Goal: Information Seeking & Learning: Learn about a topic

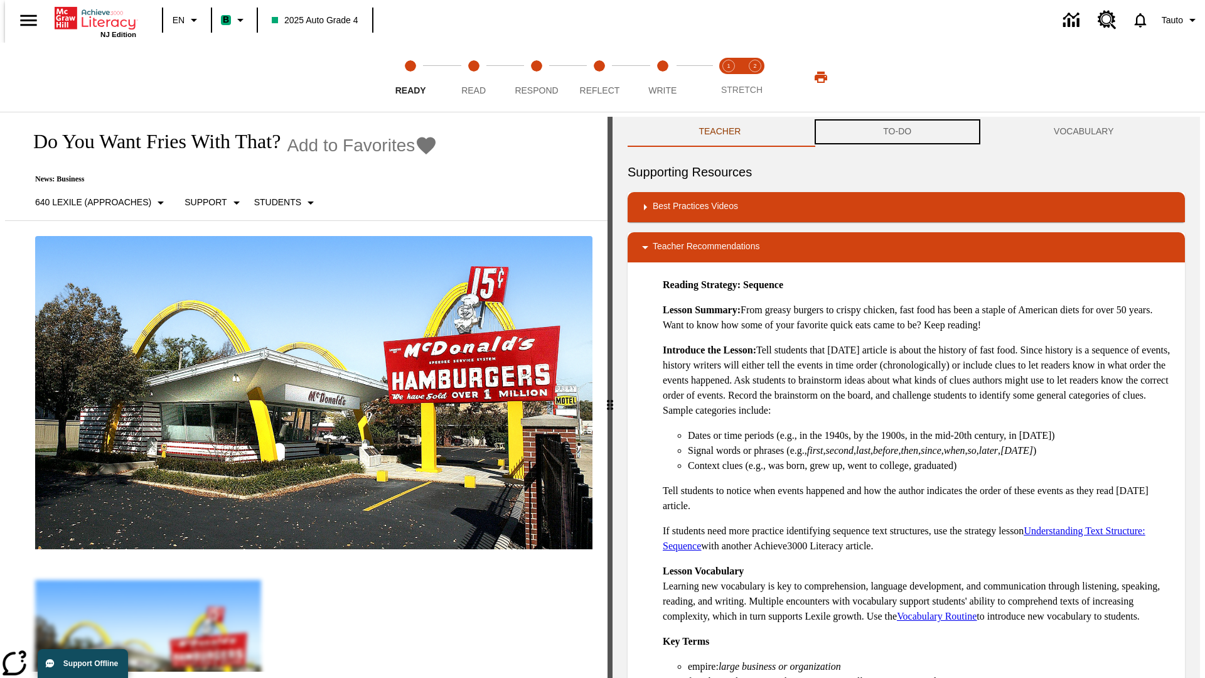
click at [898, 132] on button "TO-DO" at bounding box center [897, 132] width 171 height 30
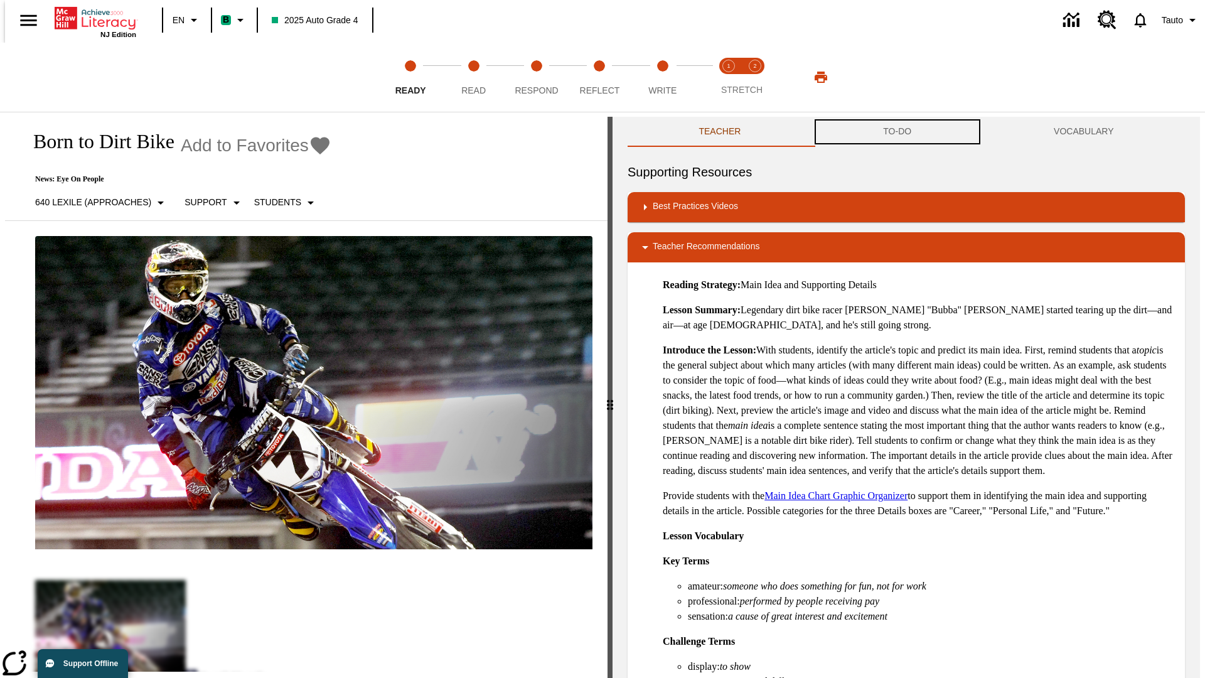
click at [898, 132] on button "TO-DO" at bounding box center [897, 132] width 171 height 30
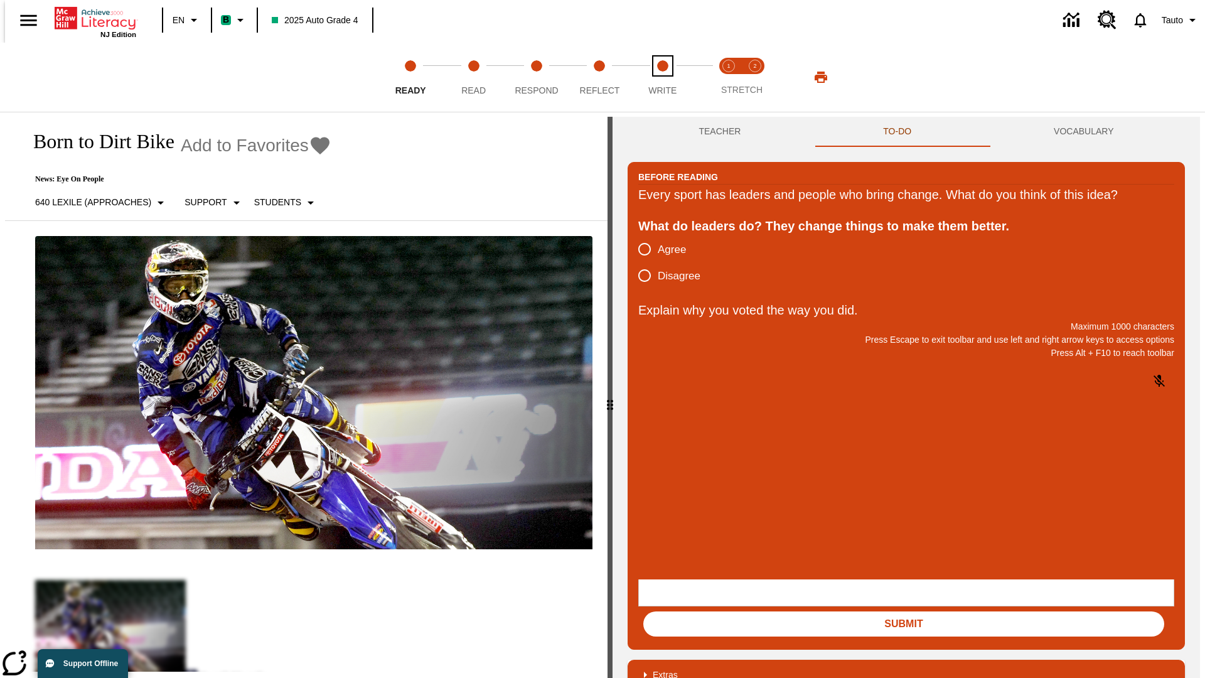
click at [662, 77] on span "Write" at bounding box center [663, 85] width 28 height 23
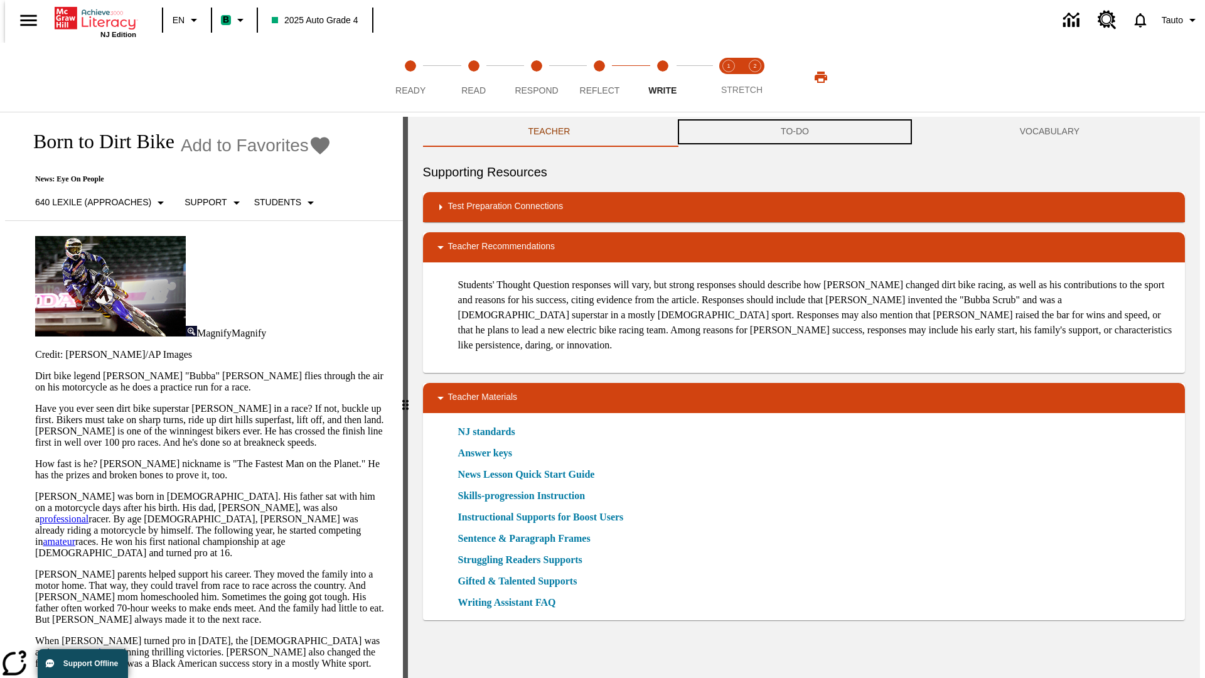
scroll to position [1, 0]
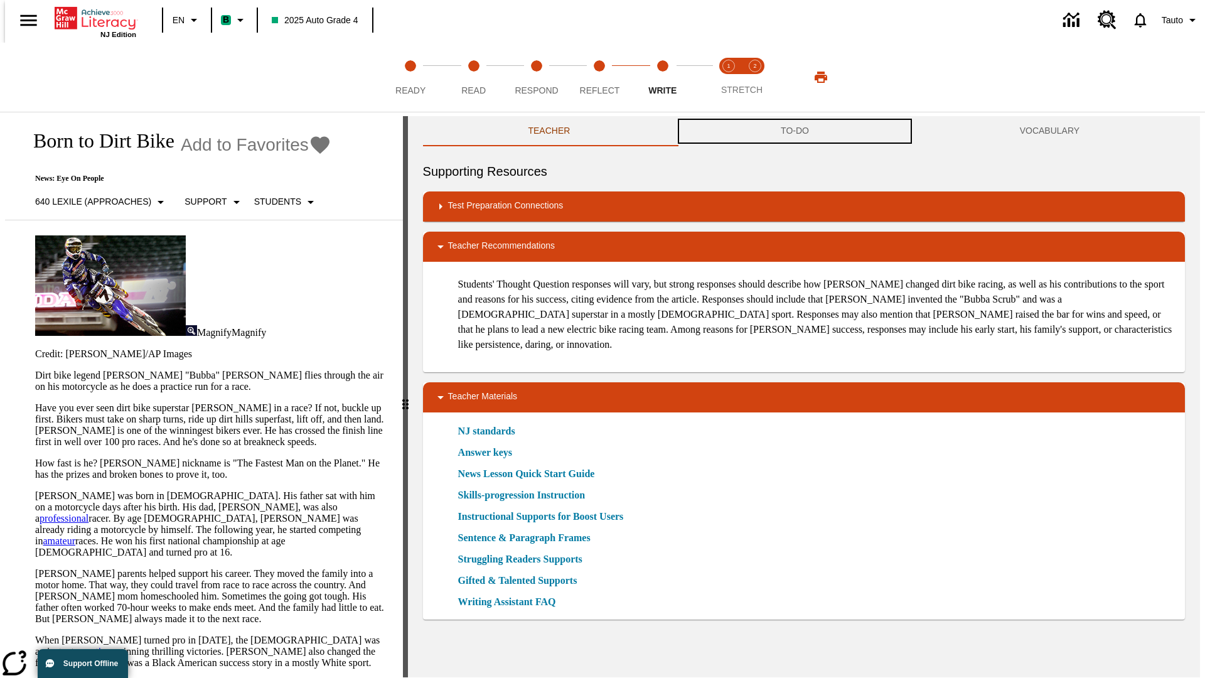
click at [795, 132] on button "TO-DO" at bounding box center [795, 131] width 239 height 30
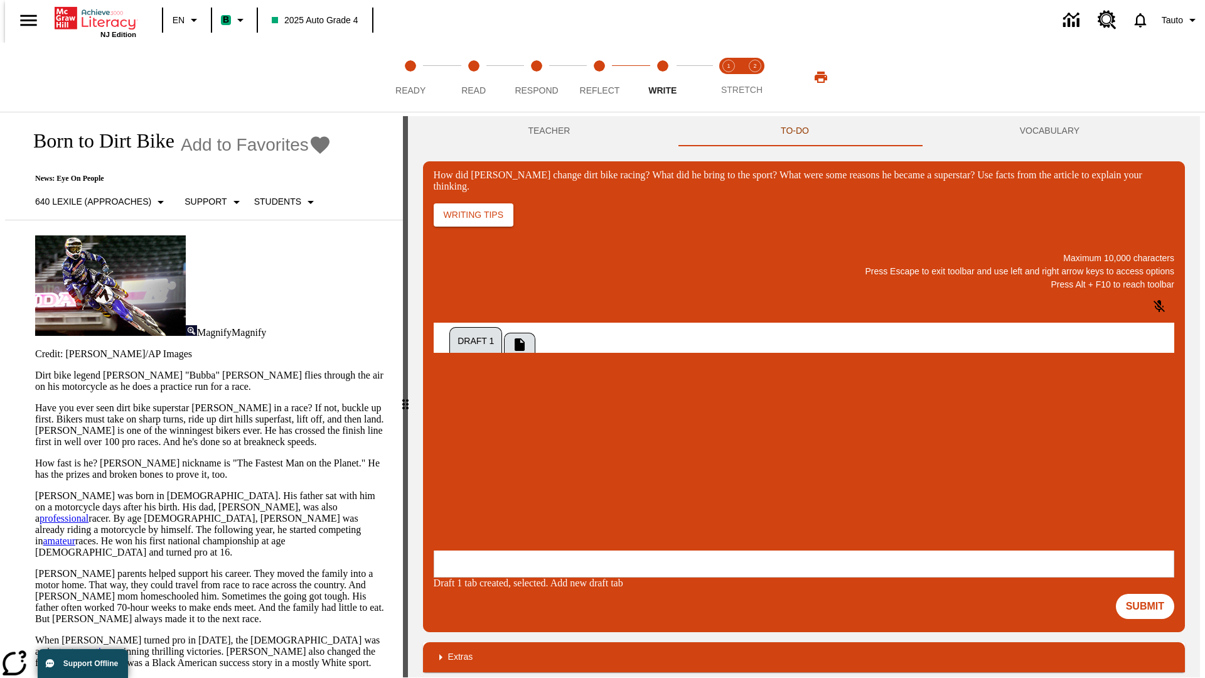
scroll to position [0, 0]
